Goal: Book appointment/travel/reservation

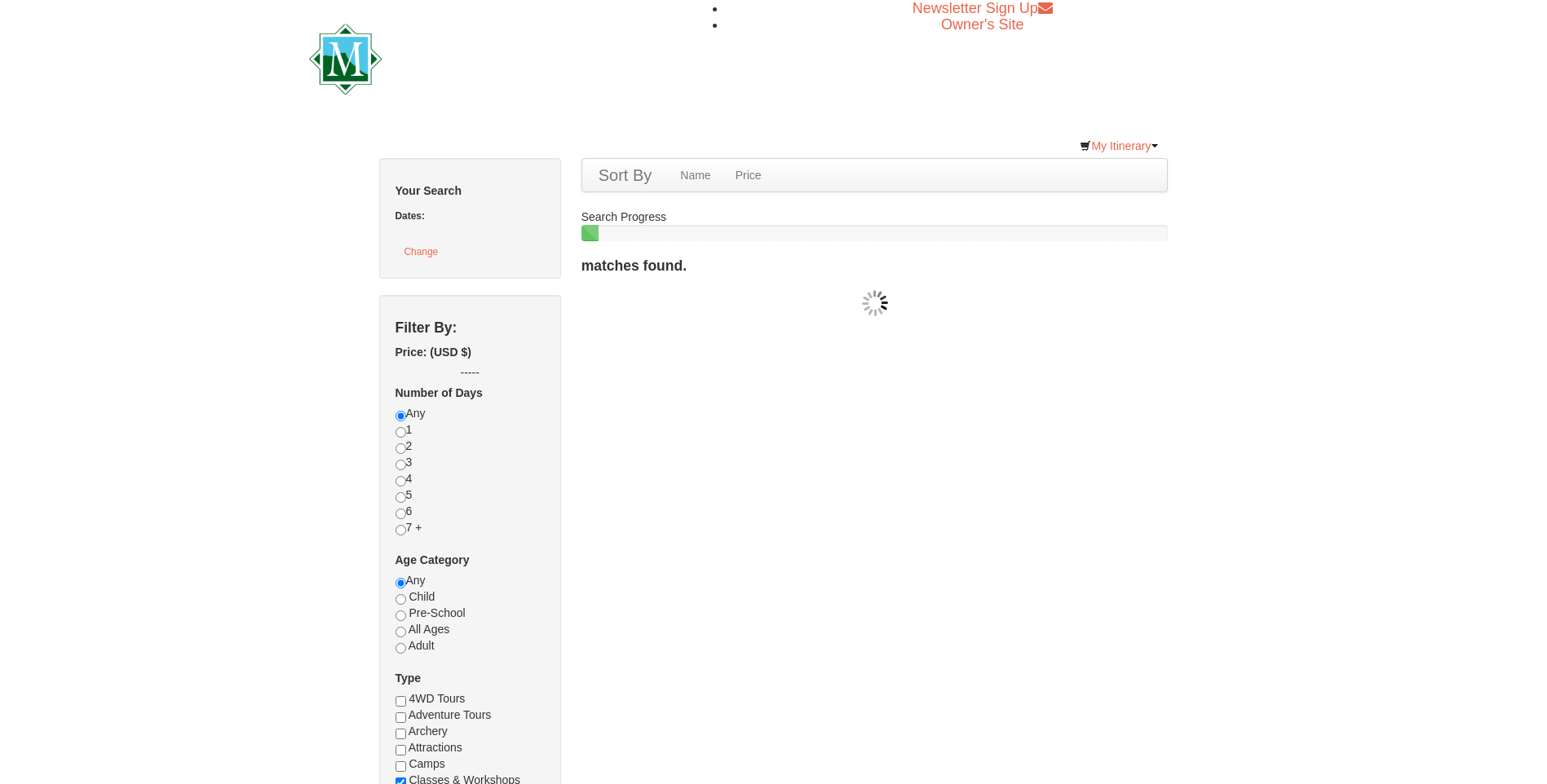
checkbox input "true"
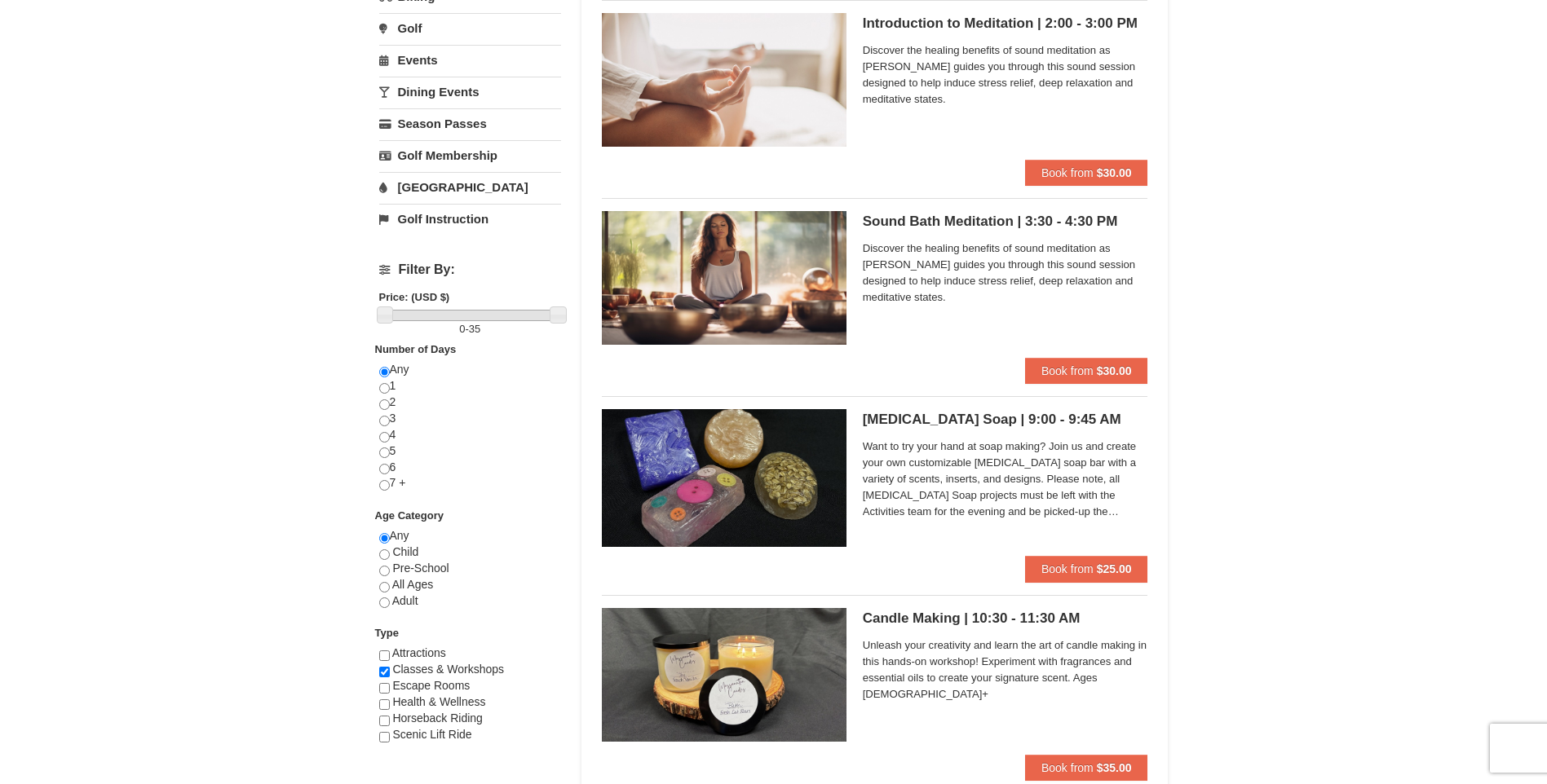
scroll to position [81, 0]
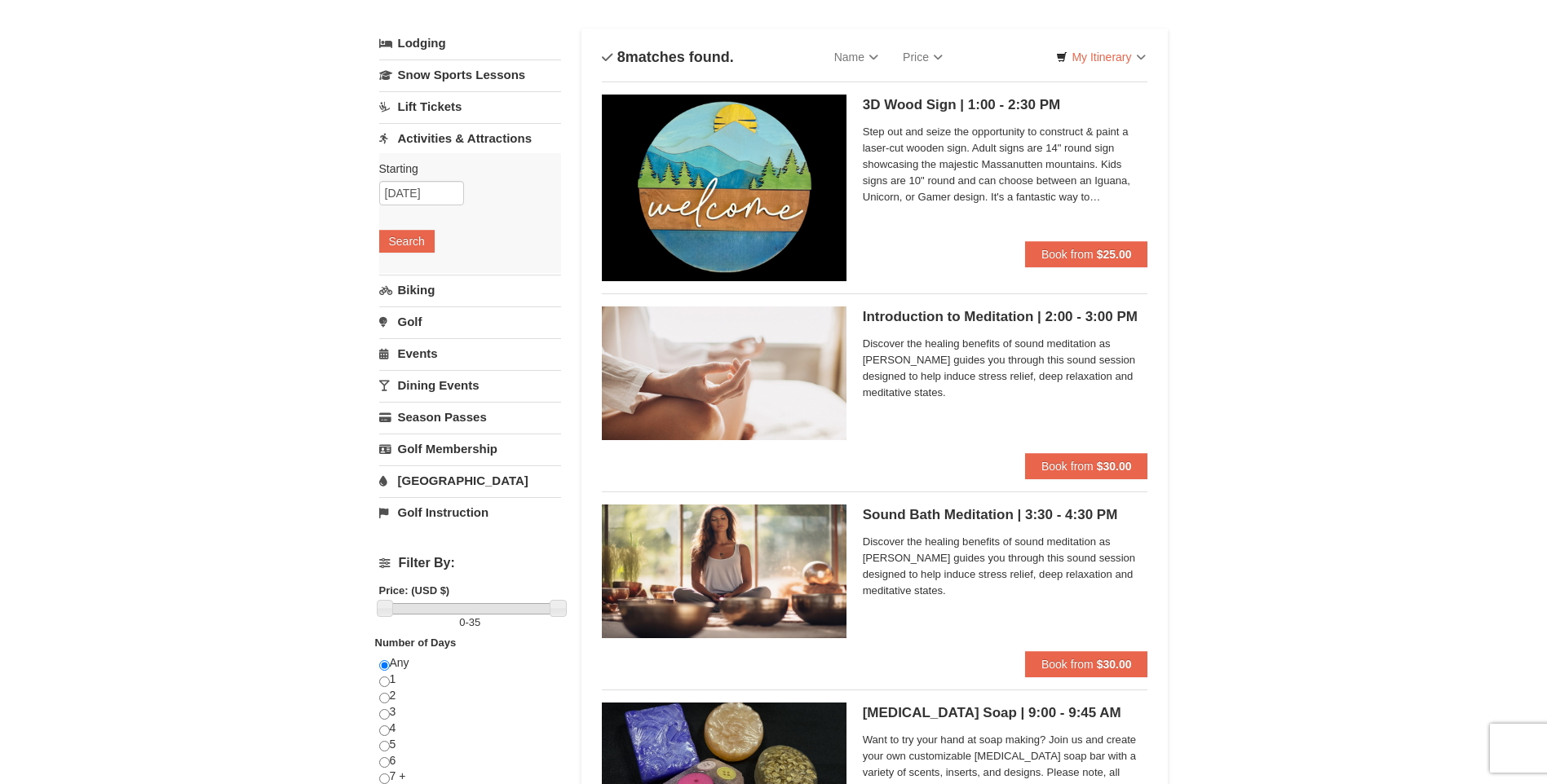
click at [428, 381] on link "Dining Events" at bounding box center [470, 385] width 182 height 30
click at [413, 370] on button "Search" at bounding box center [407, 368] width 56 height 22
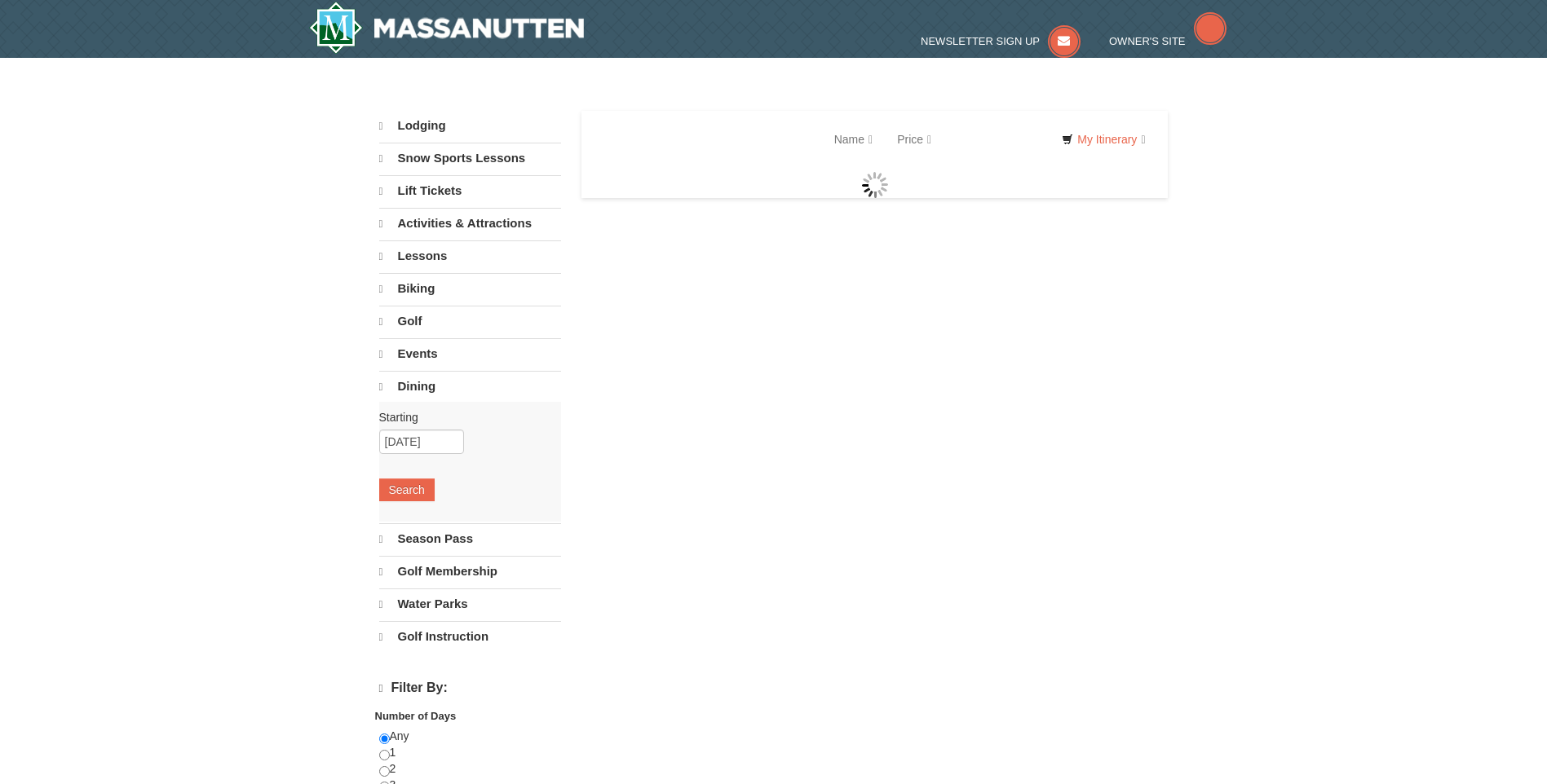
select select "10"
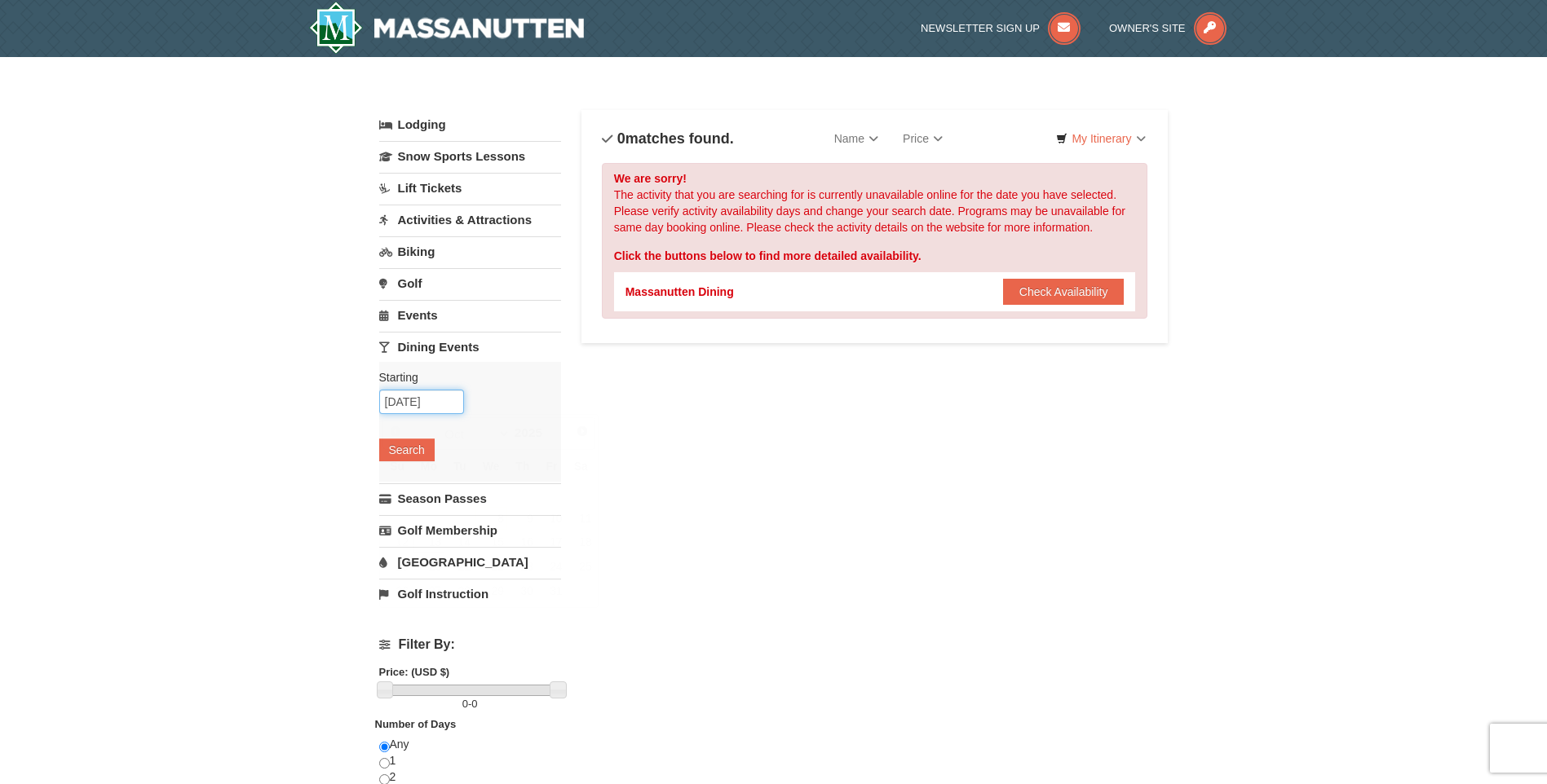
click at [405, 401] on input "10/13/2025" at bounding box center [422, 402] width 85 height 24
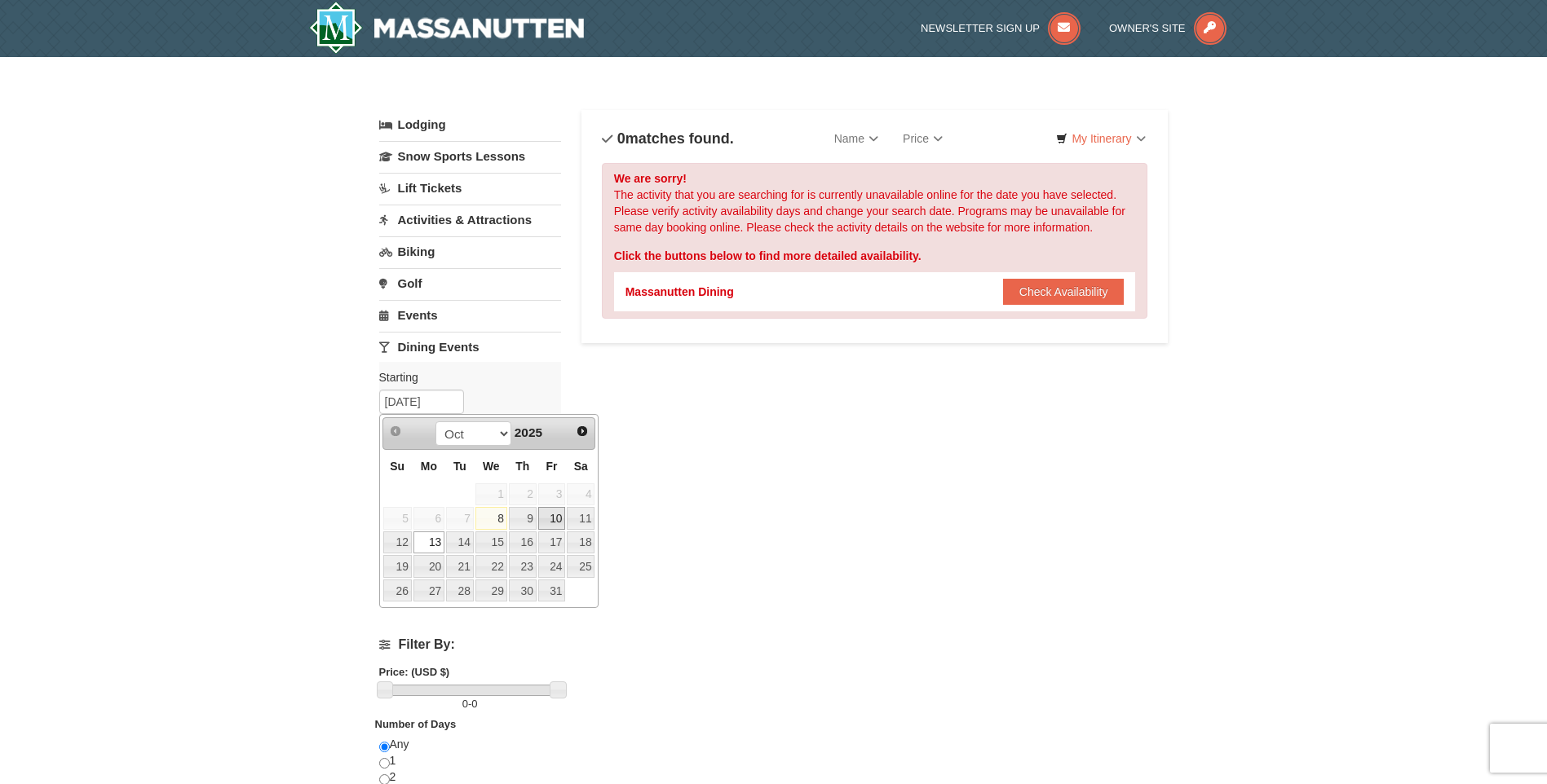
click at [557, 516] on link "10" at bounding box center [551, 518] width 27 height 22
type input "10/10/2025"
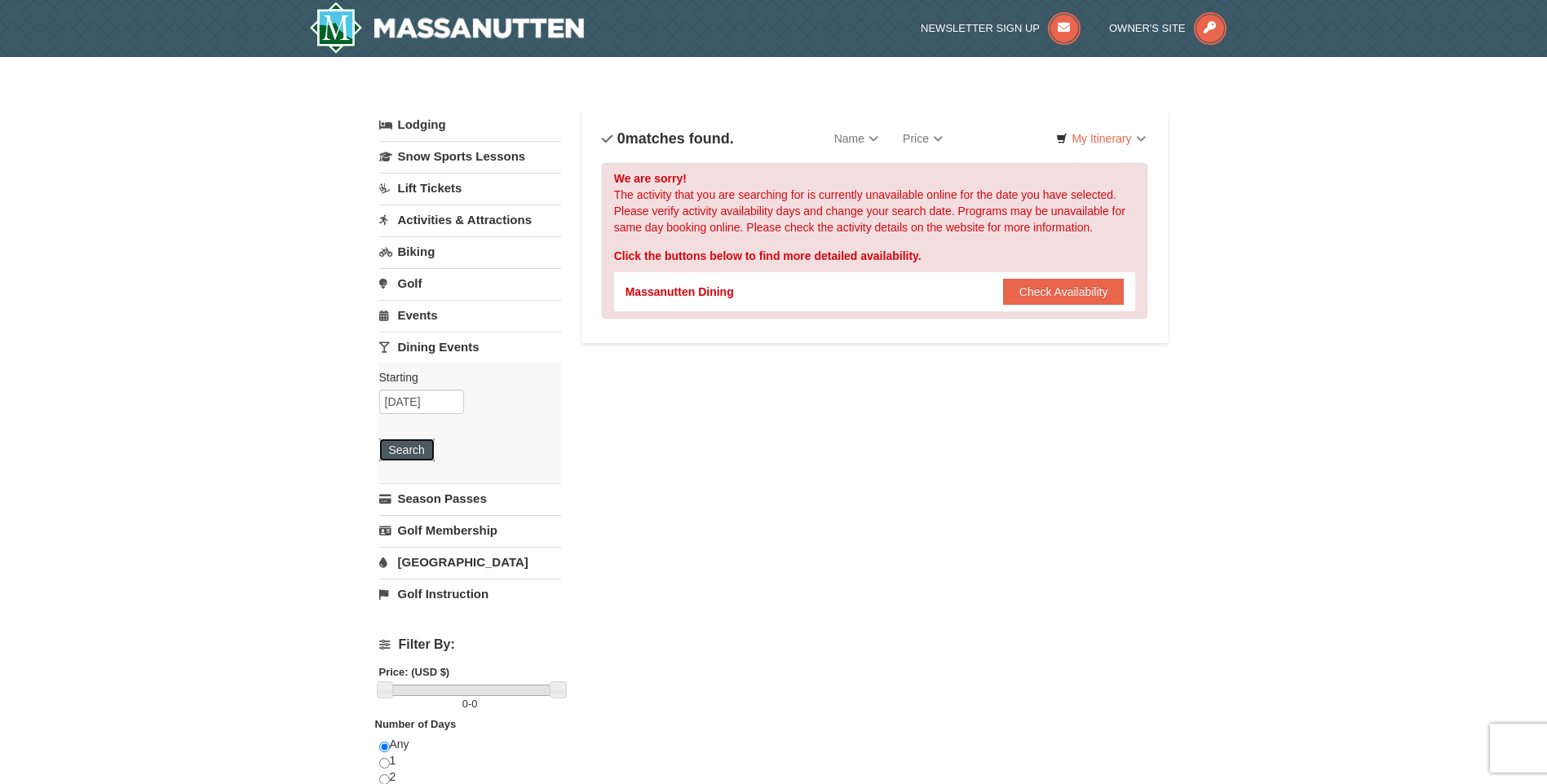
click at [403, 448] on button "Search" at bounding box center [407, 450] width 56 height 22
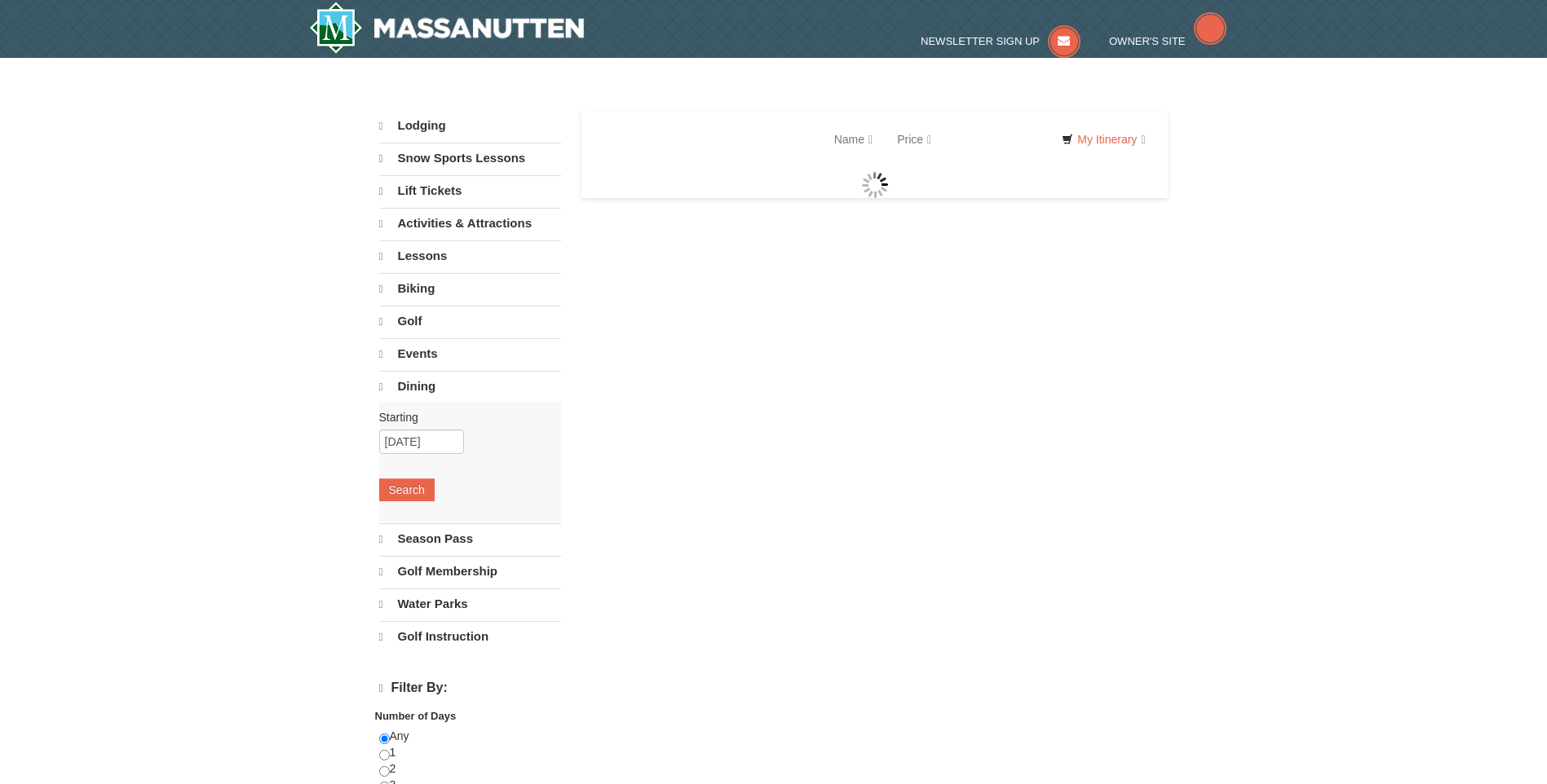
select select "10"
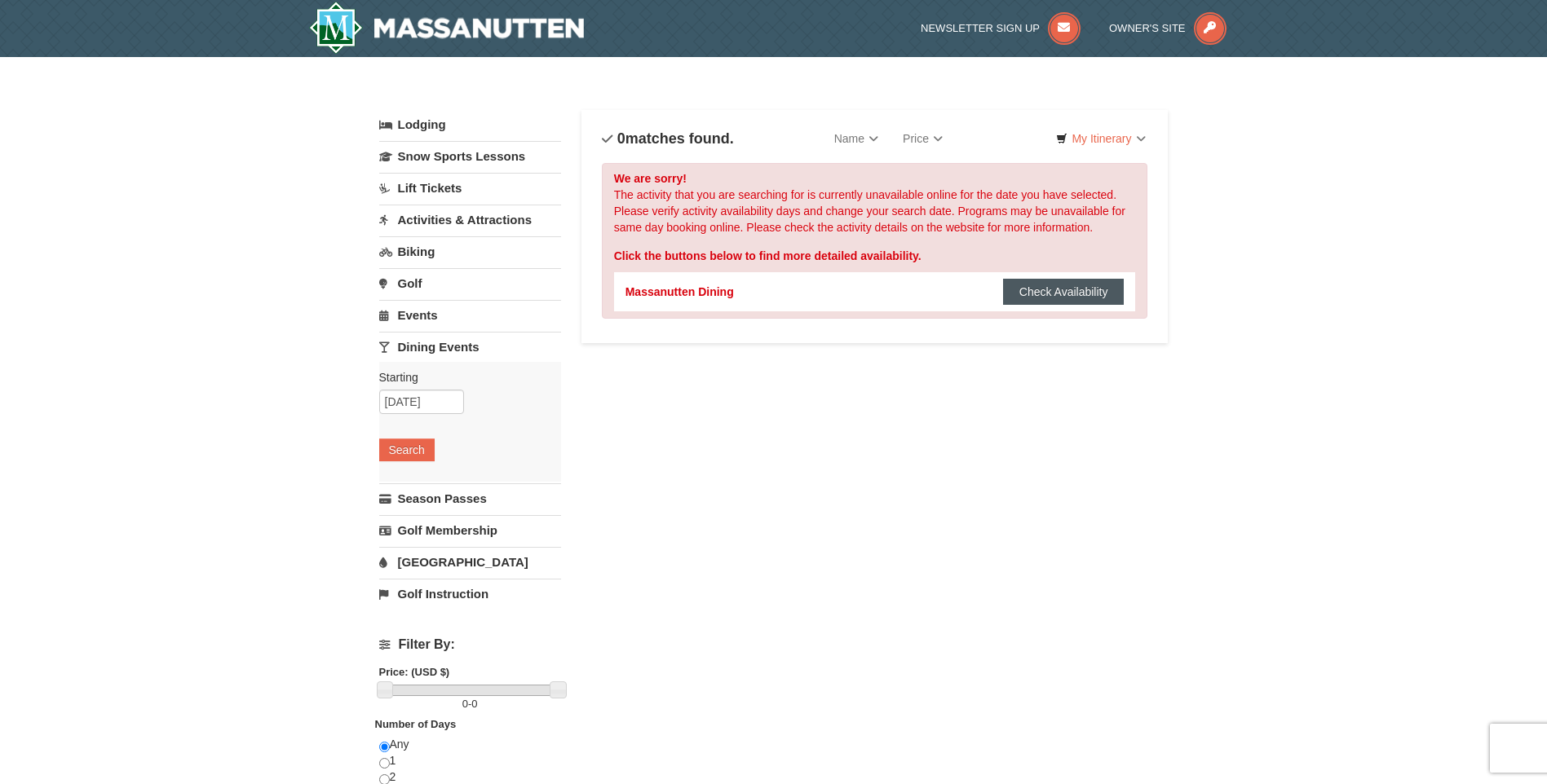
click at [1090, 291] on button "Check Availability" at bounding box center [1064, 291] width 121 height 26
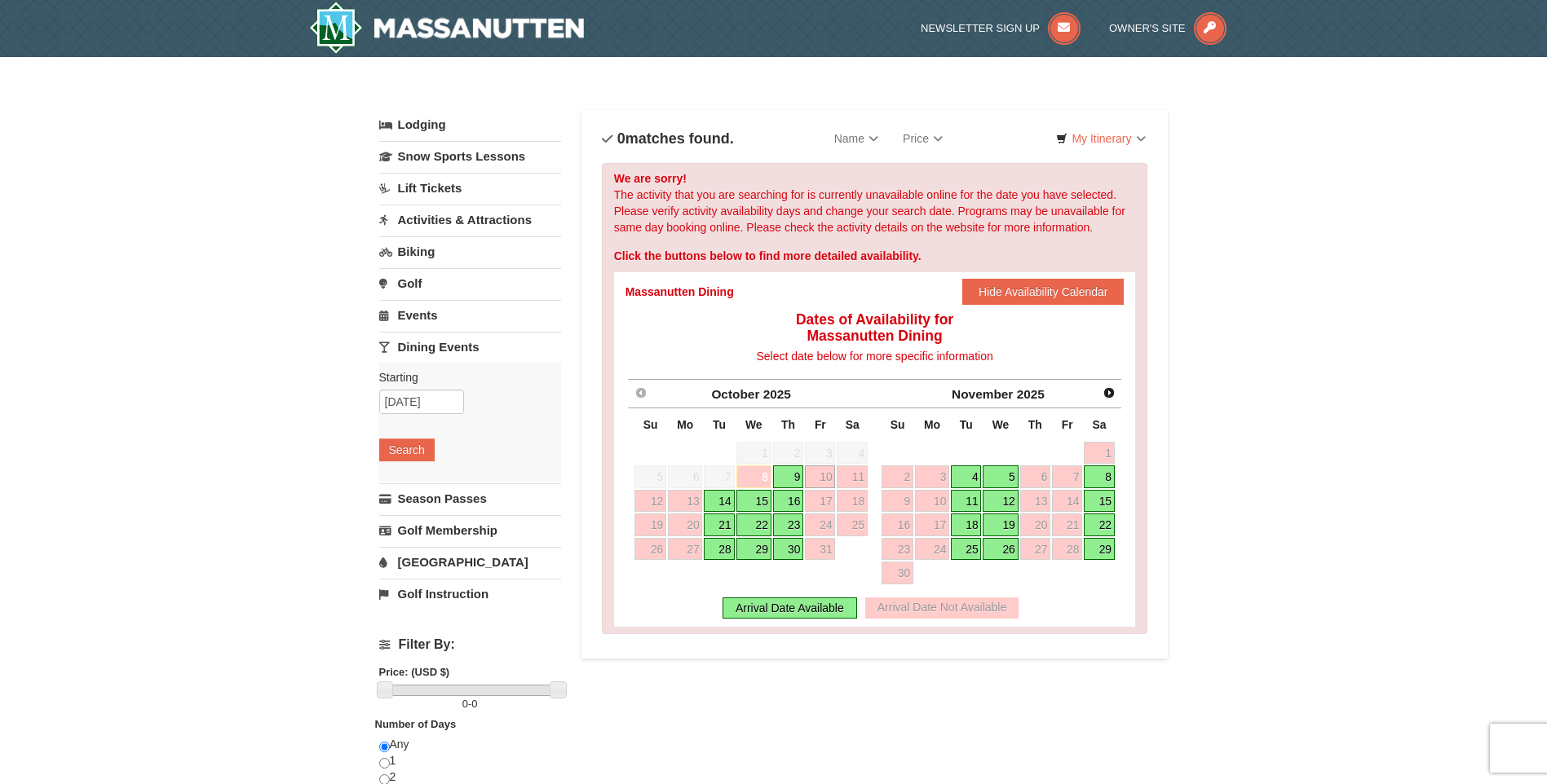
click at [724, 502] on link "14" at bounding box center [719, 500] width 30 height 22
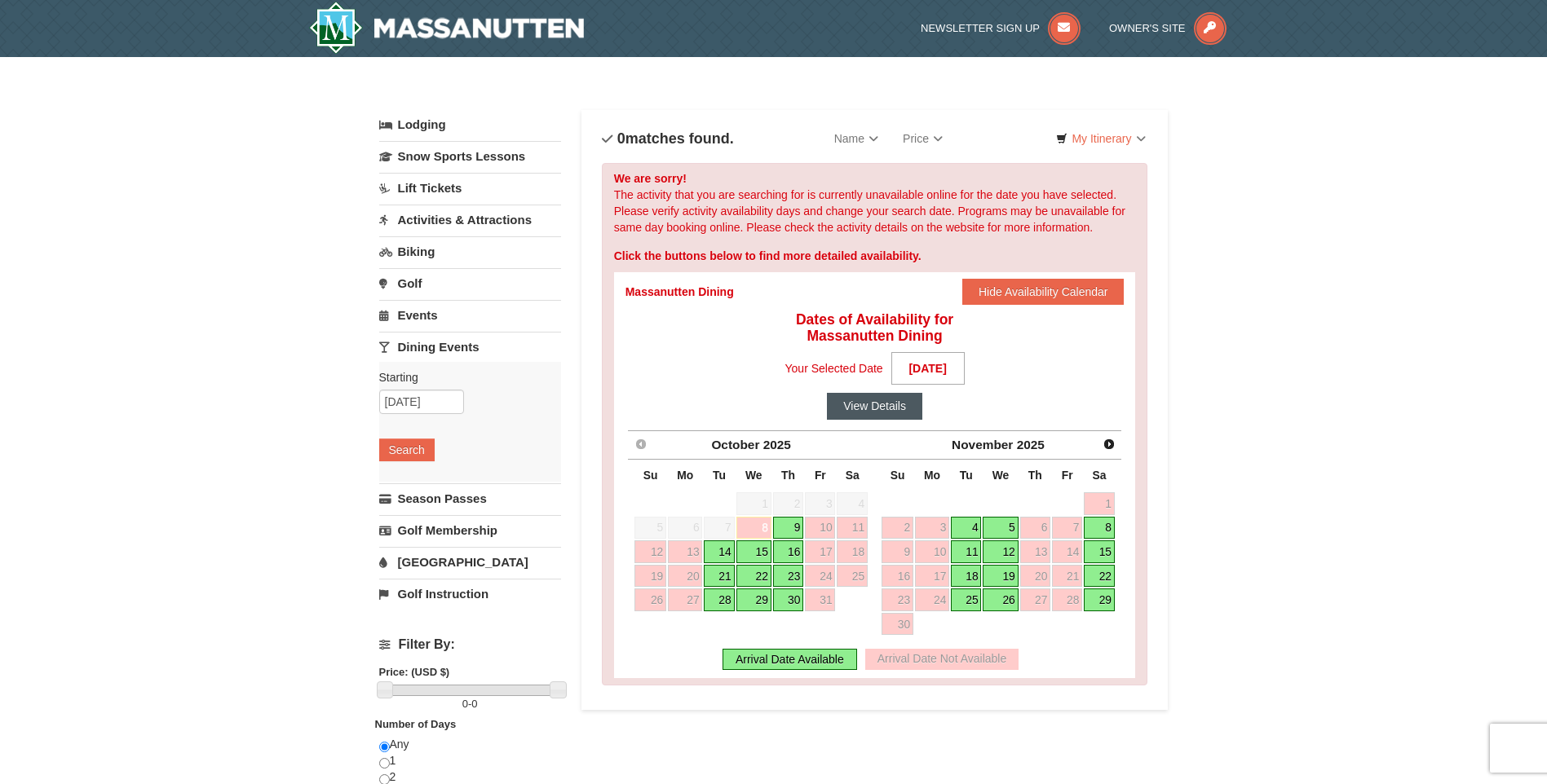
click at [877, 403] on button "View Details" at bounding box center [874, 406] width 96 height 26
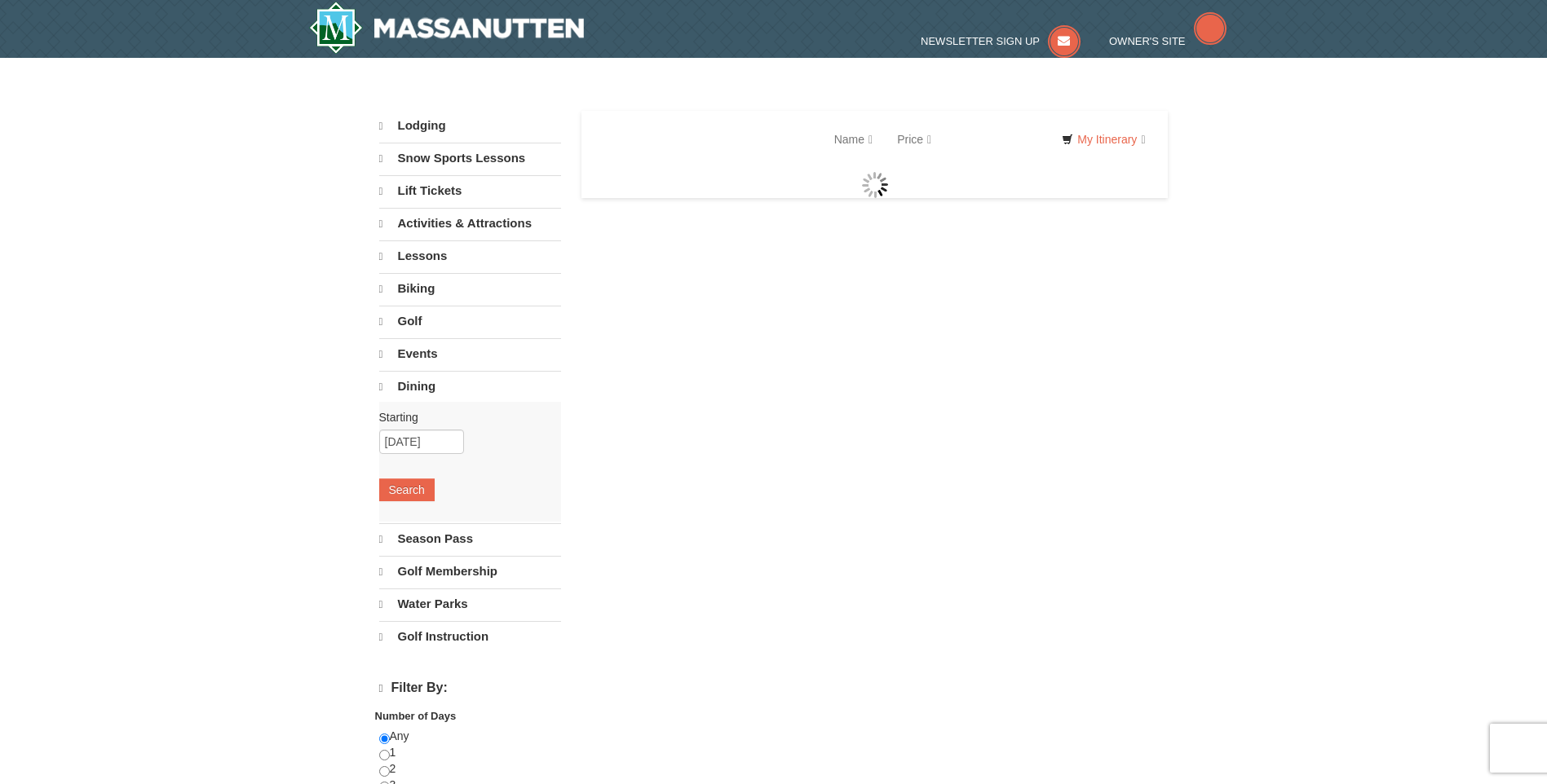
select select "10"
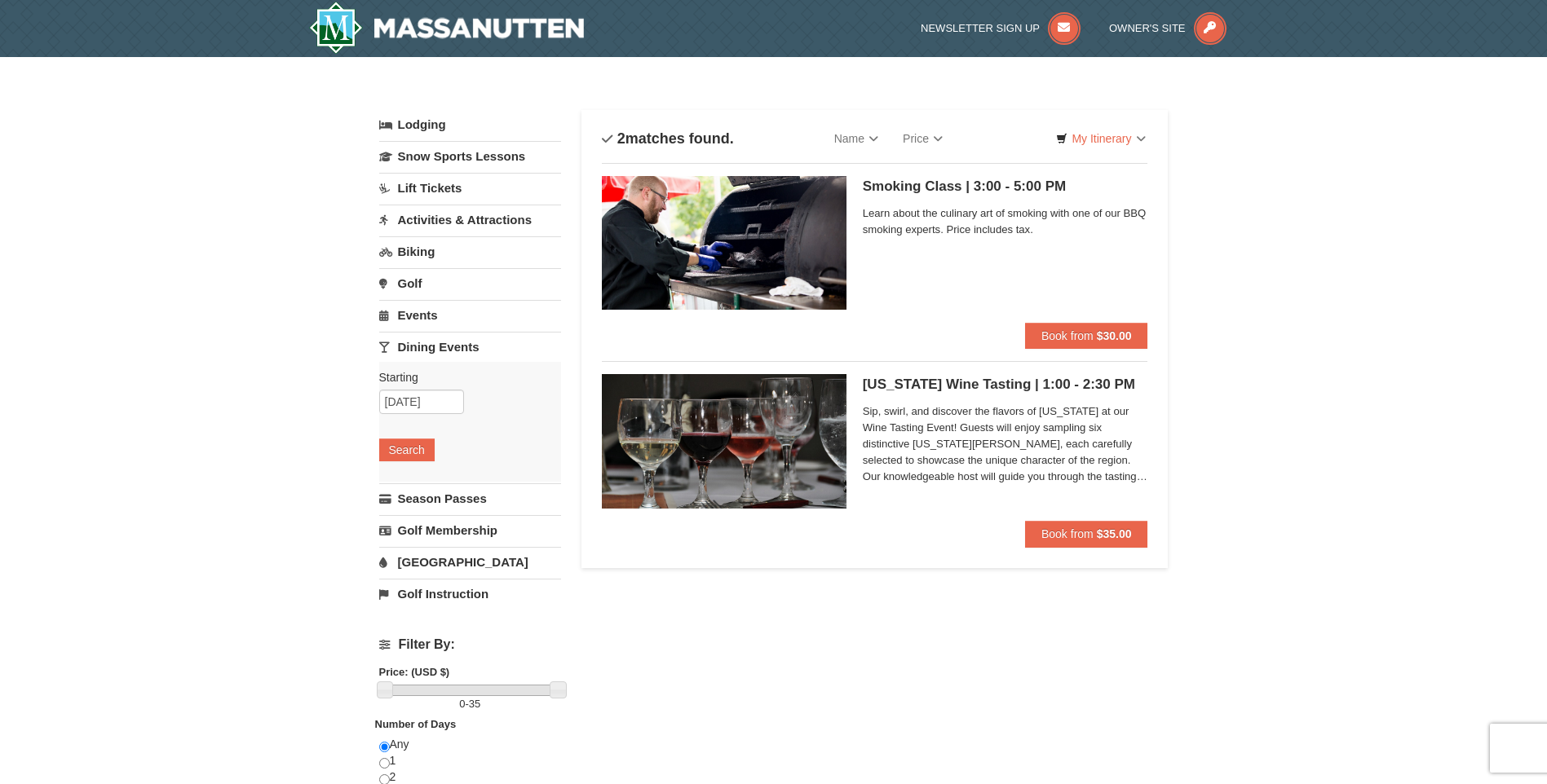
click at [423, 314] on link "Events" at bounding box center [470, 315] width 182 height 30
click at [495, 214] on link "Activities & Attractions" at bounding box center [470, 219] width 182 height 30
click at [745, 683] on div "Lodging Arrival Please format dates MM/DD/YYYY Please format dates MM/DD/YYYY […" at bounding box center [774, 537] width 789 height 855
click at [252, 475] on div "× Categories List Filter My Itinerary Questions? [PHONE_NUMBER] Lodging Arrival…" at bounding box center [774, 530] width 1547 height 944
click at [827, 635] on div "Lodging Arrival Please format dates MM/DD/YYYY Please format dates MM/DD/YYYY […" at bounding box center [774, 537] width 789 height 855
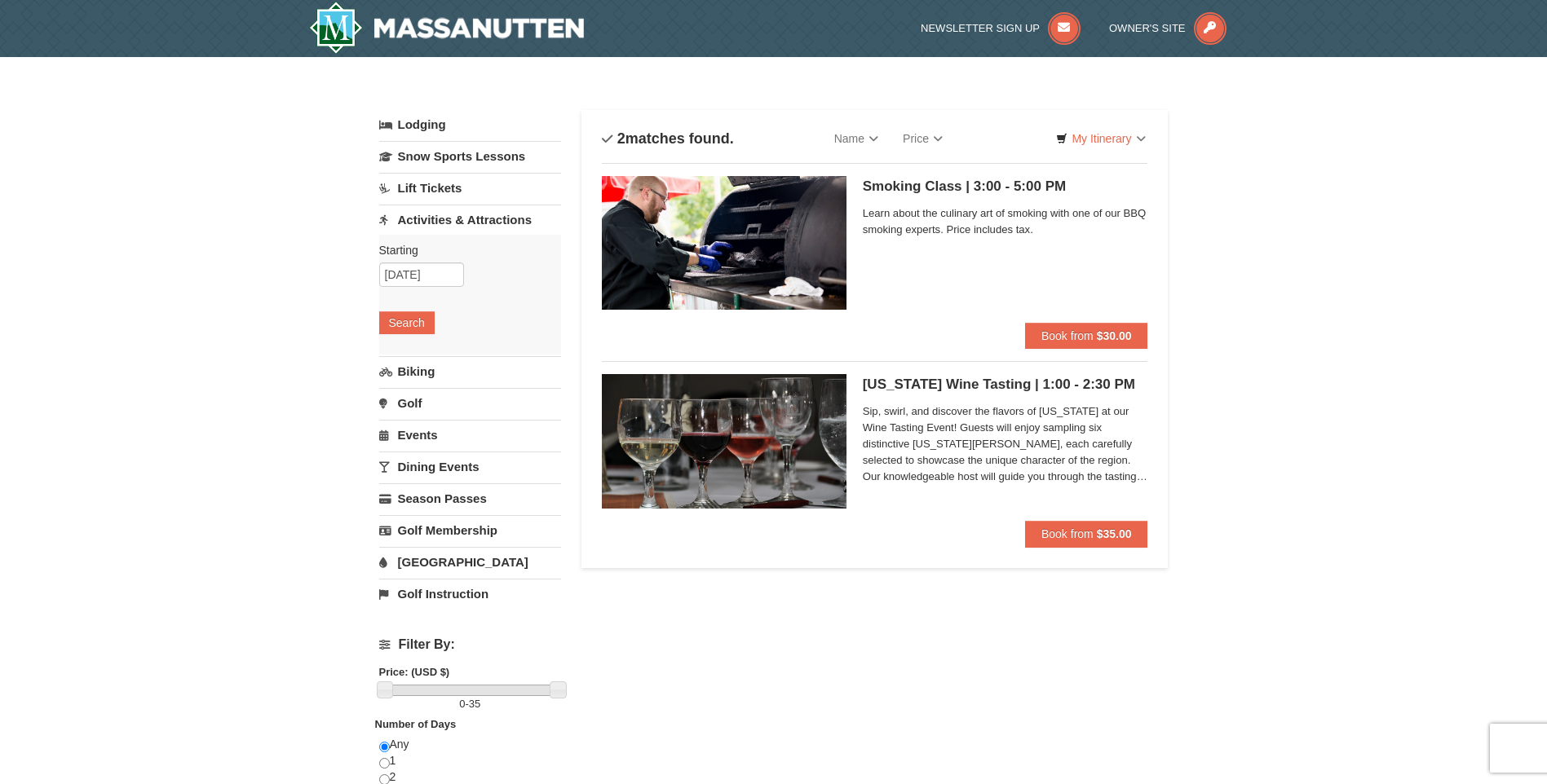
click at [1179, 641] on div "× Categories List Filter My Itinerary Questions? [PHONE_NUMBER] Lodging Arrival…" at bounding box center [774, 529] width 822 height 911
